Goal: Task Accomplishment & Management: Manage account settings

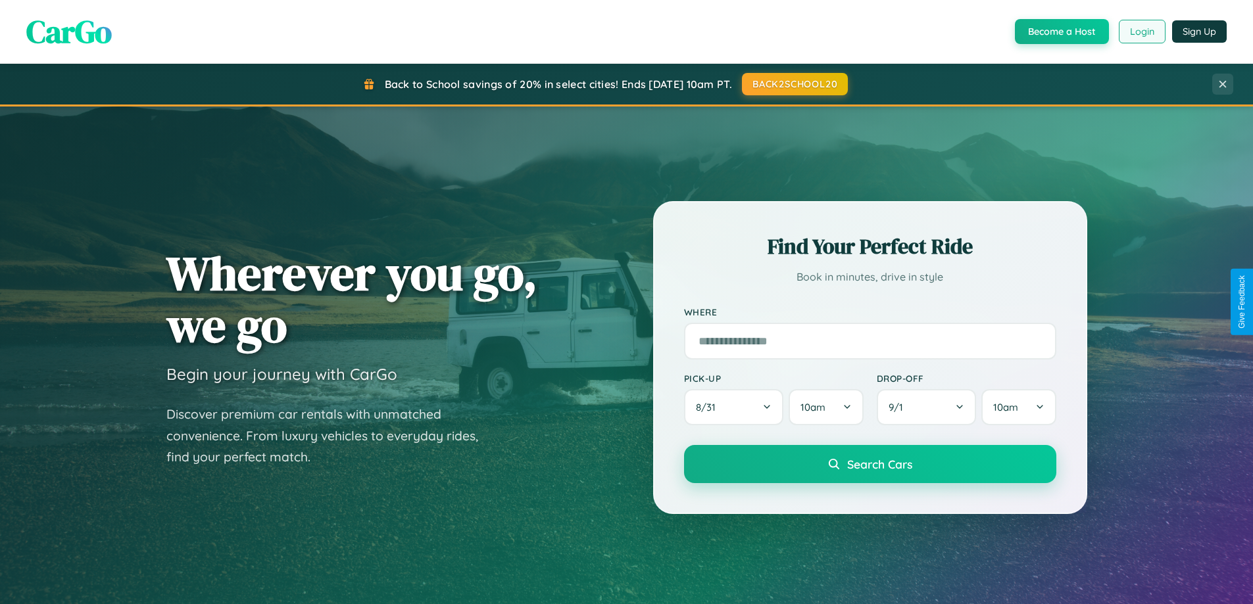
click at [1141, 32] on button "Login" at bounding box center [1142, 32] width 47 height 24
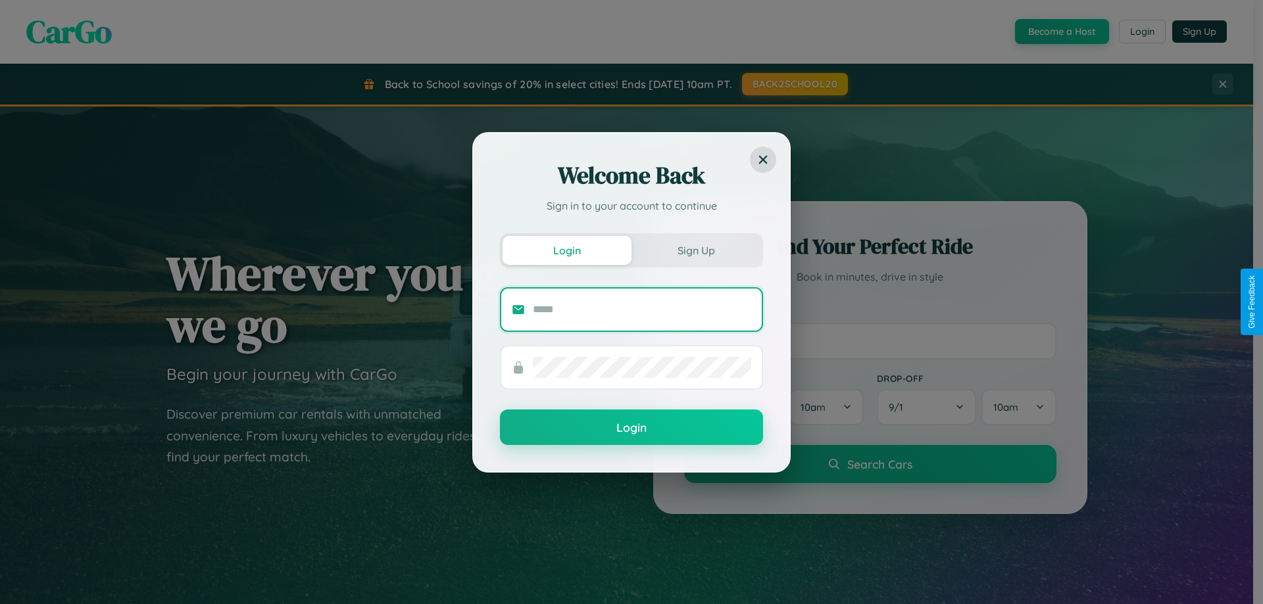
click at [642, 309] on input "text" at bounding box center [642, 309] width 218 height 21
type input "**********"
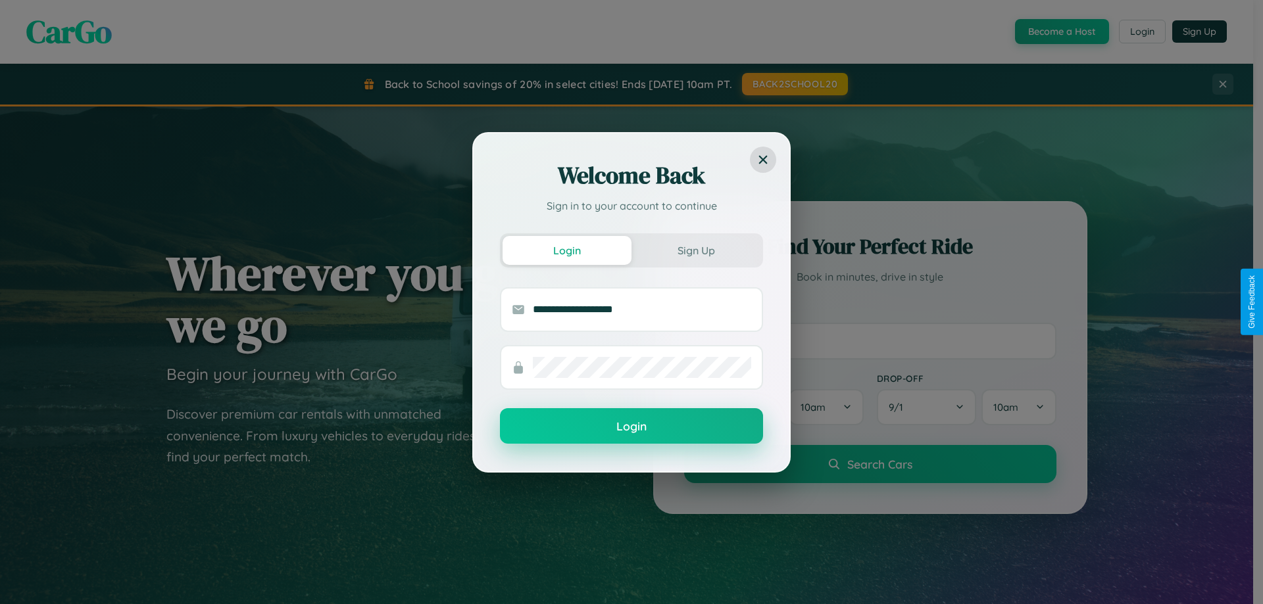
click at [631, 427] on button "Login" at bounding box center [631, 426] width 263 height 36
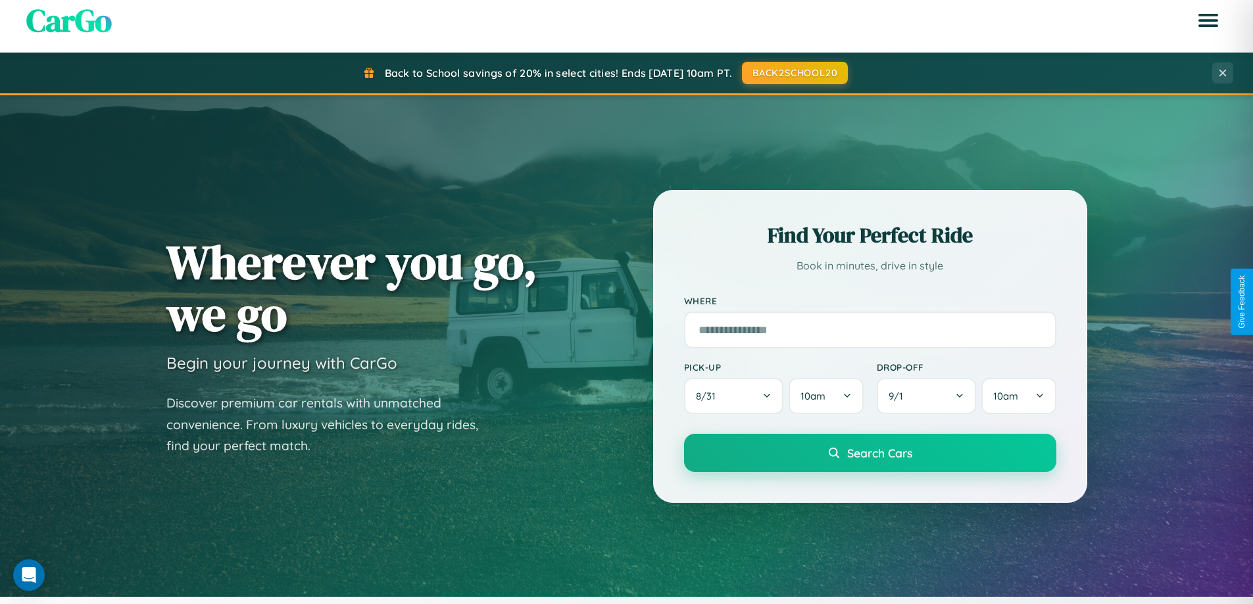
scroll to position [2531, 0]
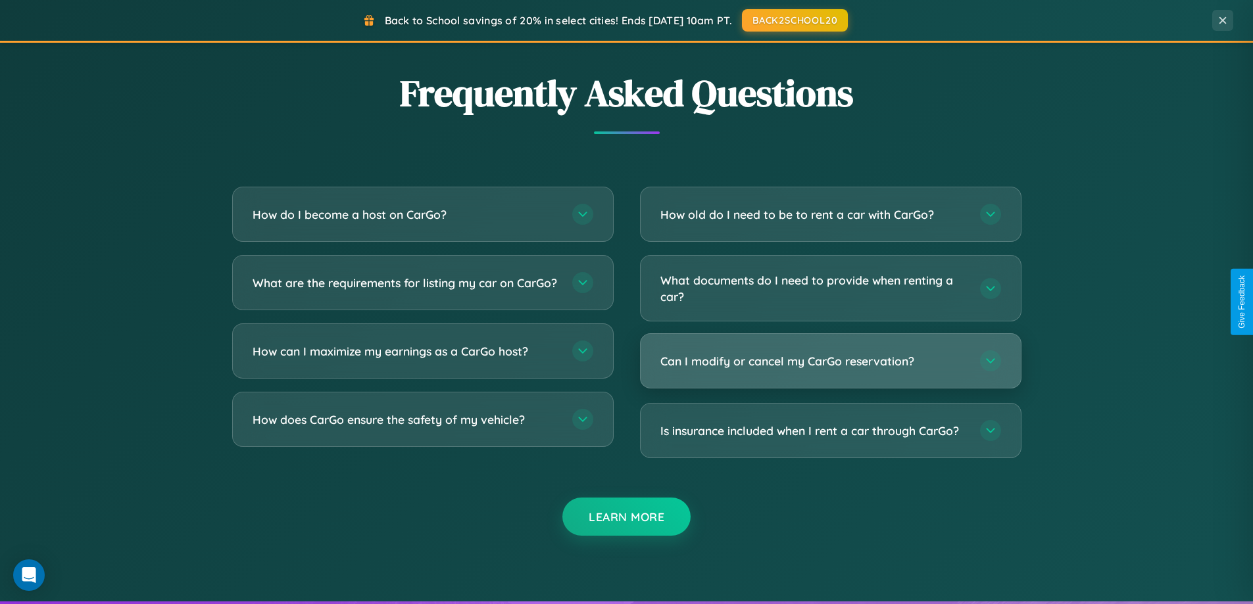
click at [830, 361] on h3 "Can I modify or cancel my CarGo reservation?" at bounding box center [813, 361] width 307 height 16
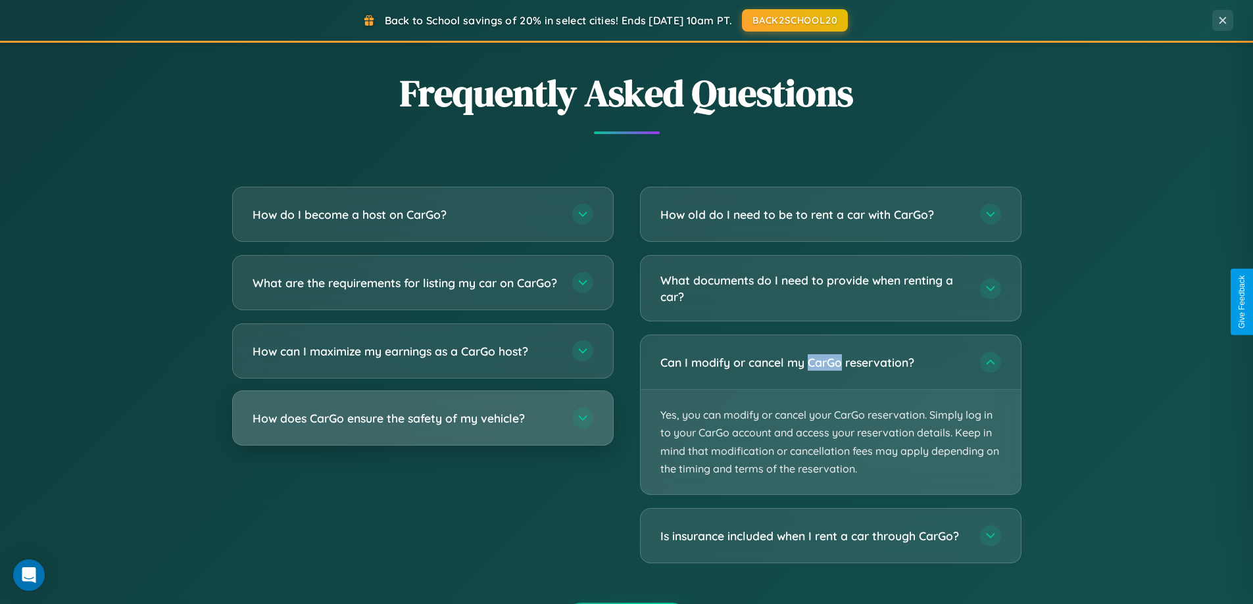
click at [422, 427] on h3 "How does CarGo ensure the safety of my vehicle?" at bounding box center [406, 418] width 307 height 16
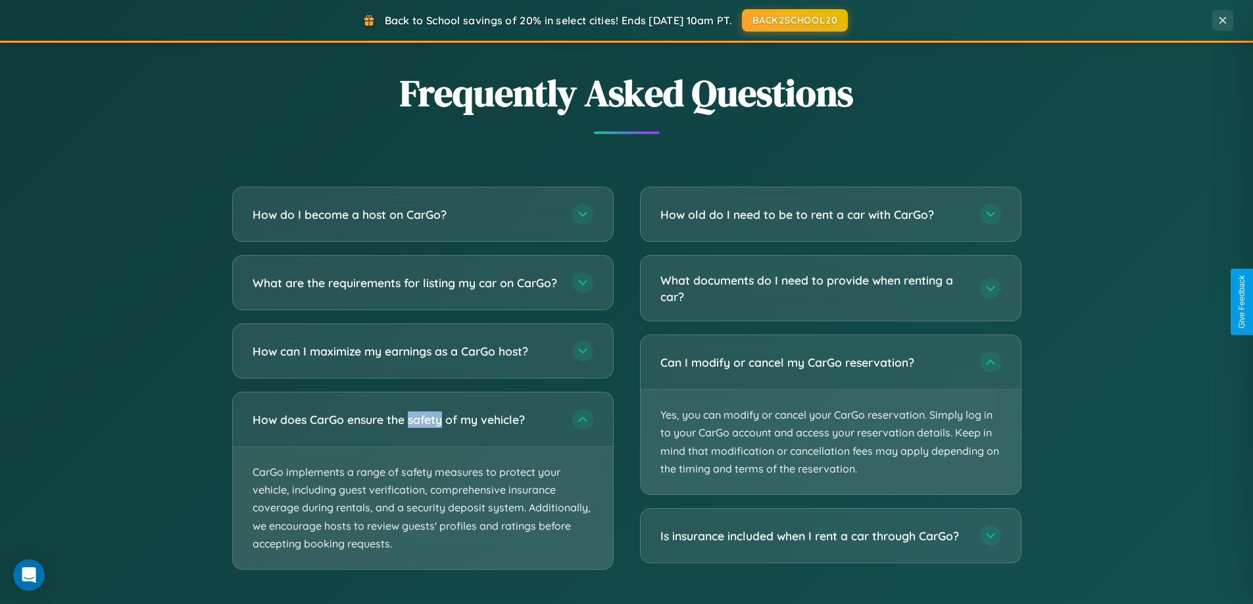
scroll to position [0, 0]
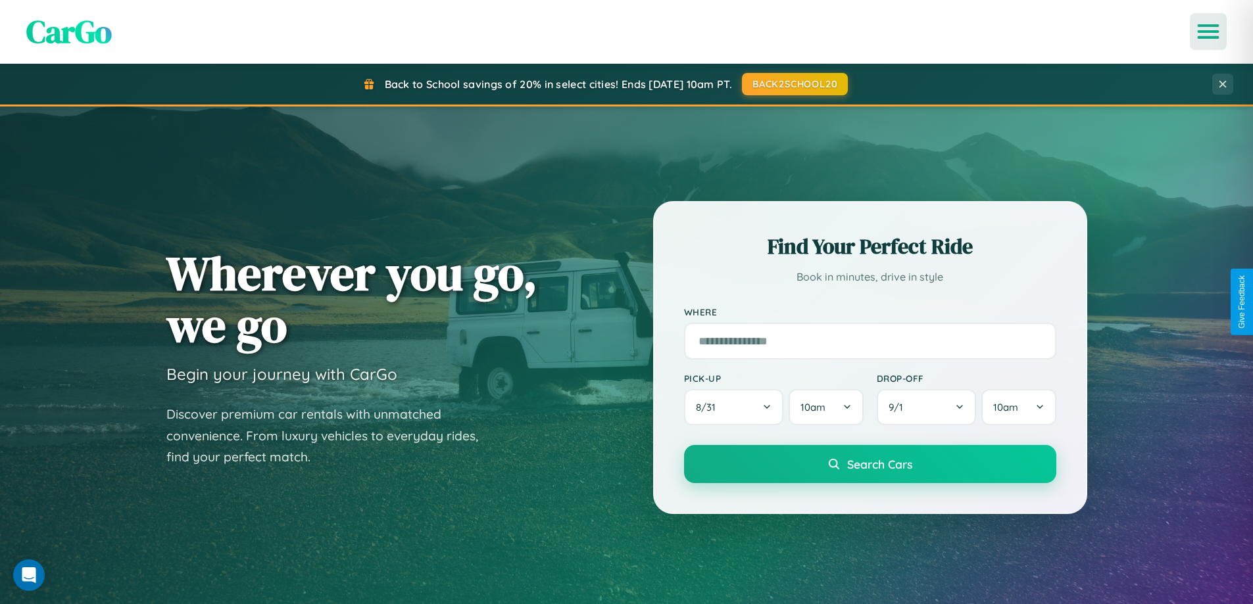
click at [1208, 32] on icon "Open menu" at bounding box center [1208, 32] width 19 height 12
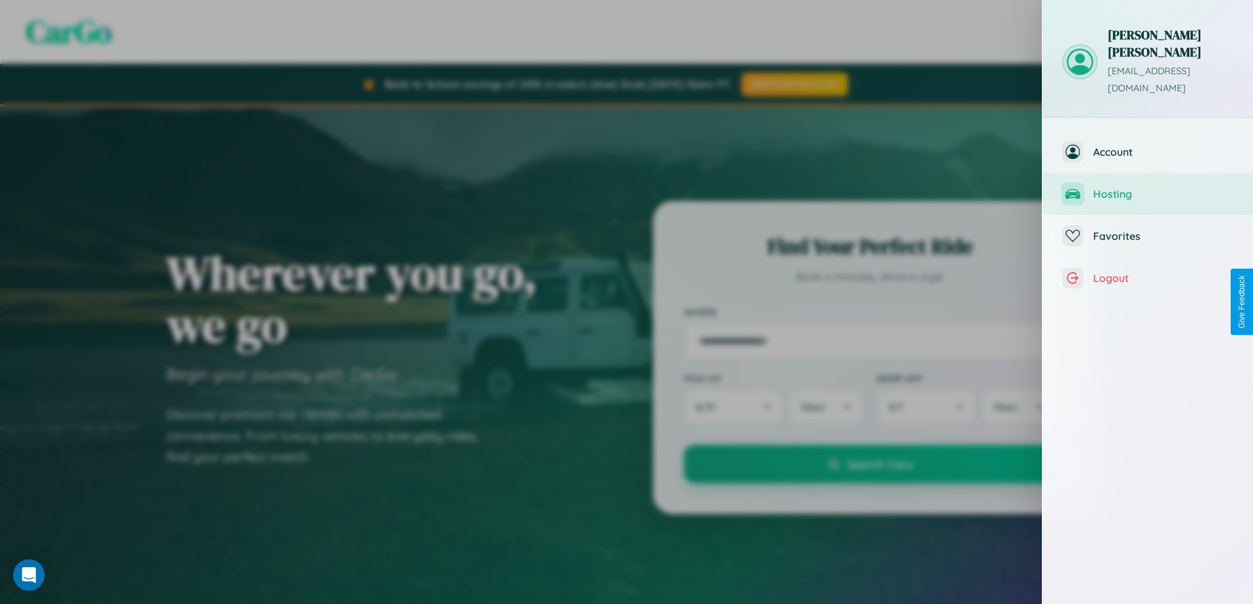
click at [1148, 187] on span "Hosting" at bounding box center [1163, 193] width 140 height 13
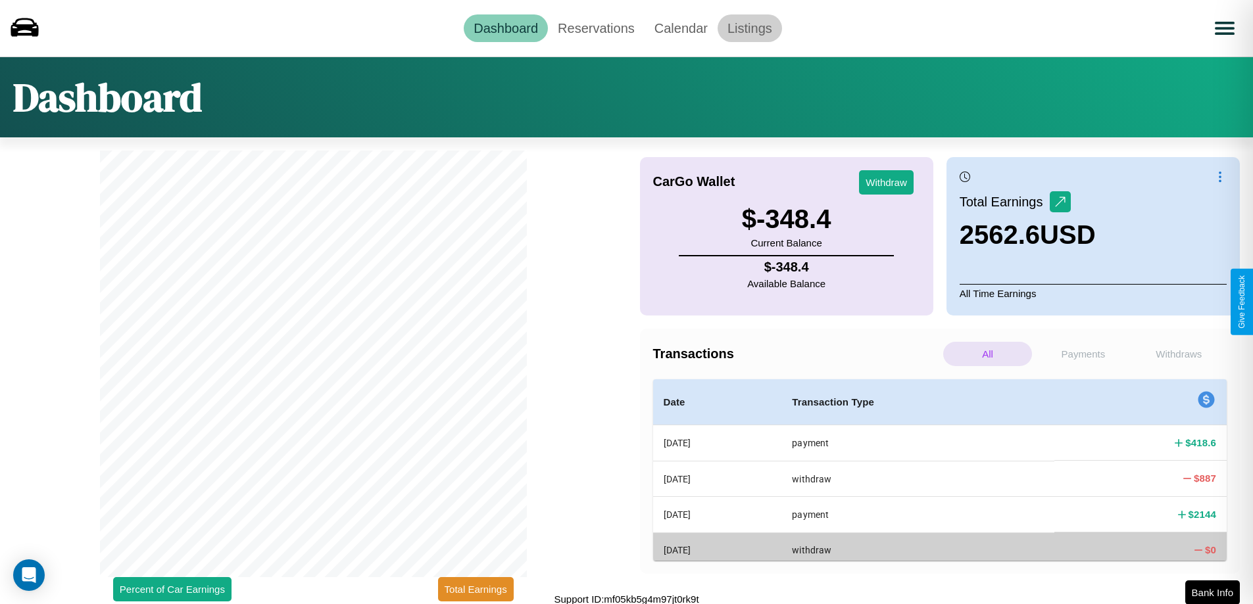
click at [749, 28] on link "Listings" at bounding box center [750, 28] width 64 height 28
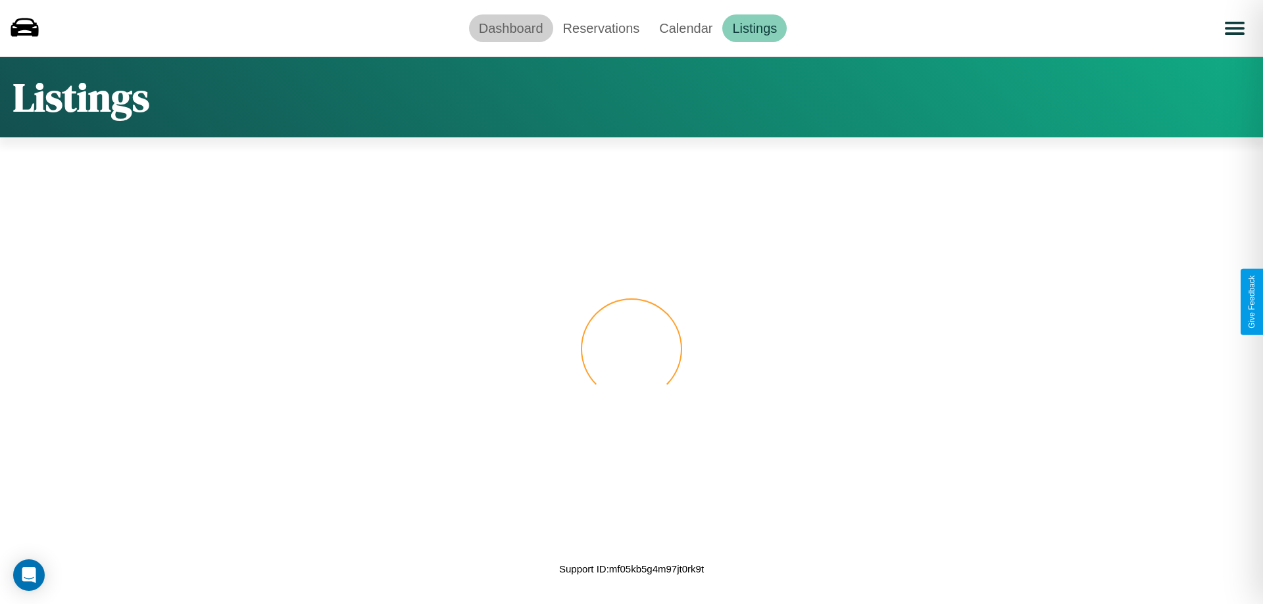
click at [510, 28] on link "Dashboard" at bounding box center [511, 28] width 84 height 28
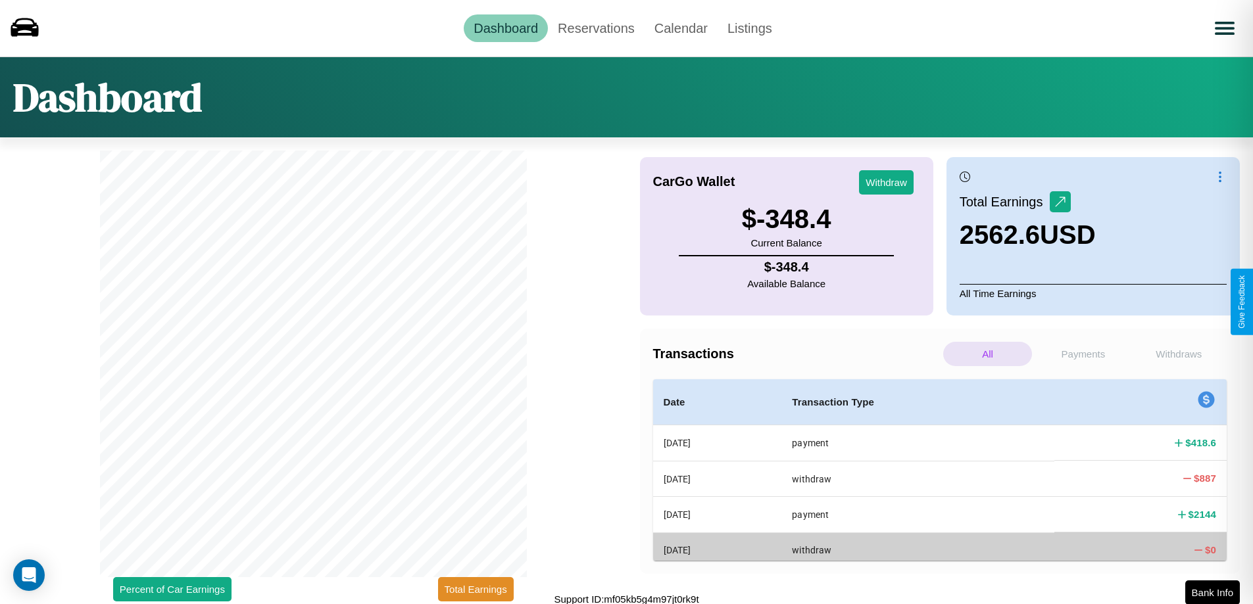
scroll to position [4, 0]
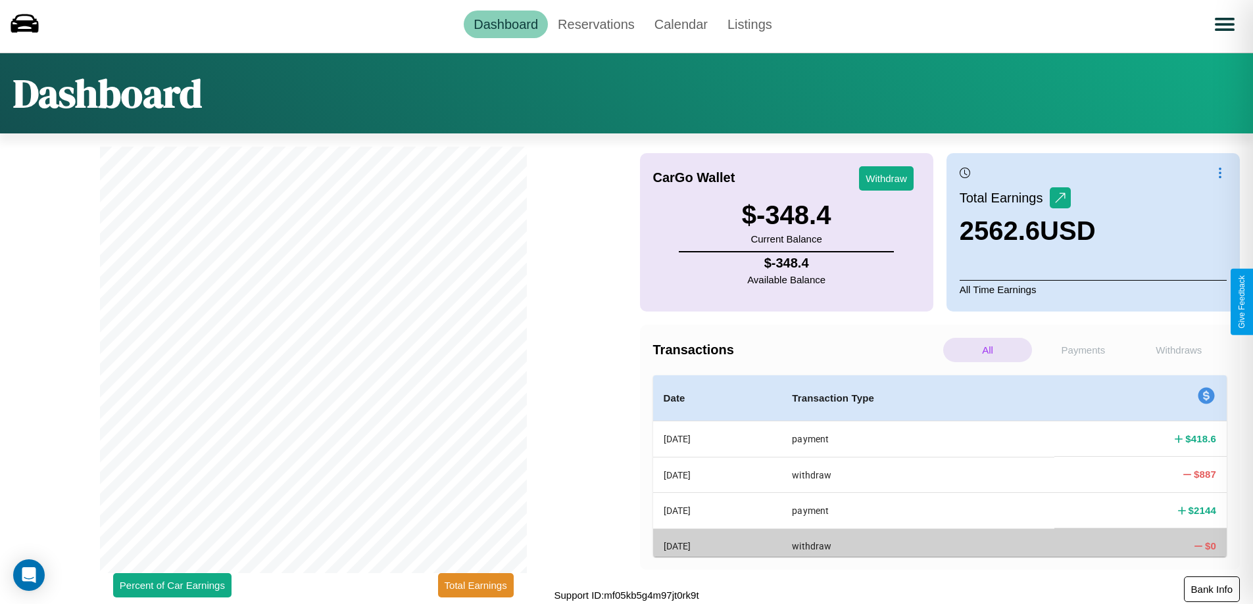
click at [1212, 589] on button "Bank Info" at bounding box center [1212, 590] width 56 height 26
